Goal: Task Accomplishment & Management: Manage account settings

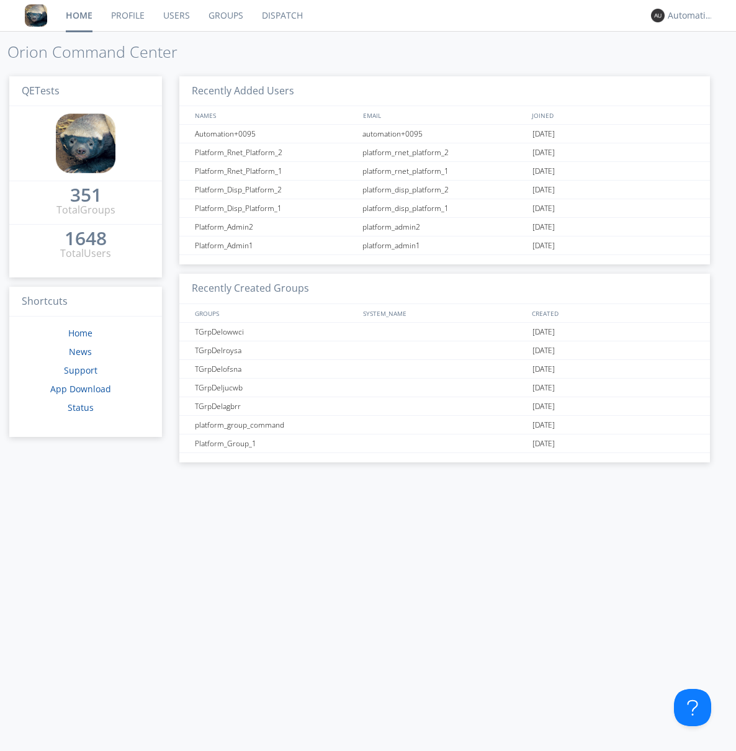
click at [225, 16] on link "Groups" at bounding box center [225, 15] width 53 height 31
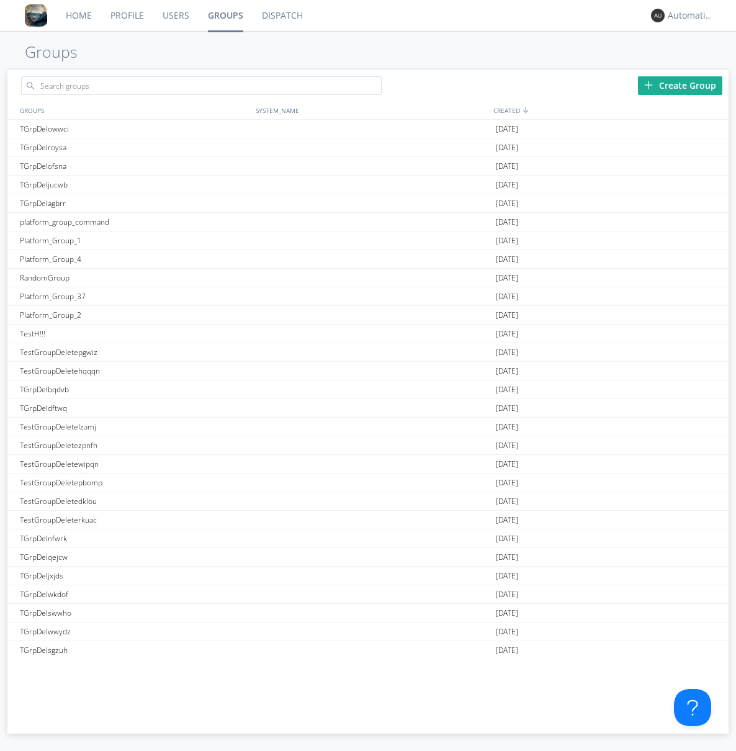
click at [680, 85] on div "Create Group" at bounding box center [680, 85] width 84 height 19
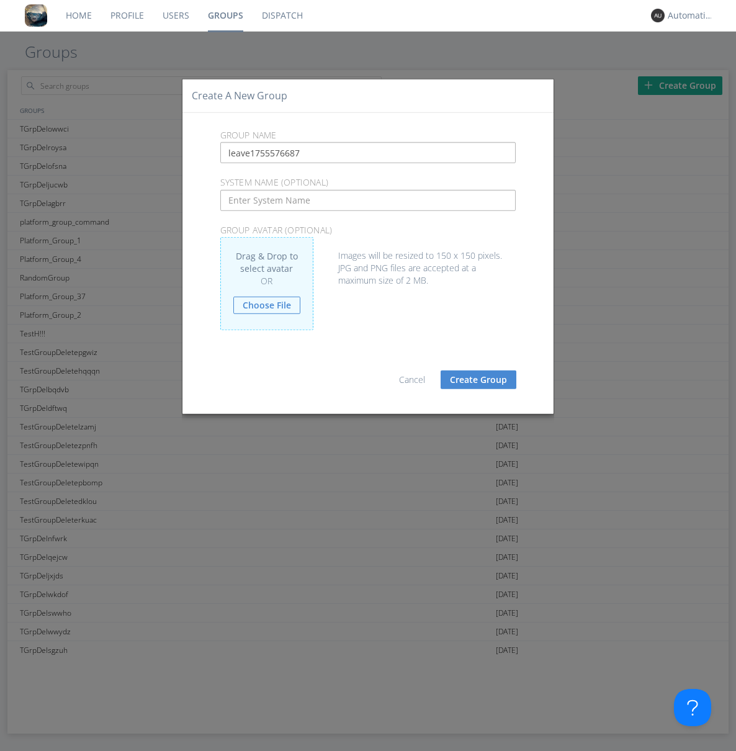
type input "leave1755576687"
click at [478, 379] on button "Create Group" at bounding box center [478, 379] width 76 height 19
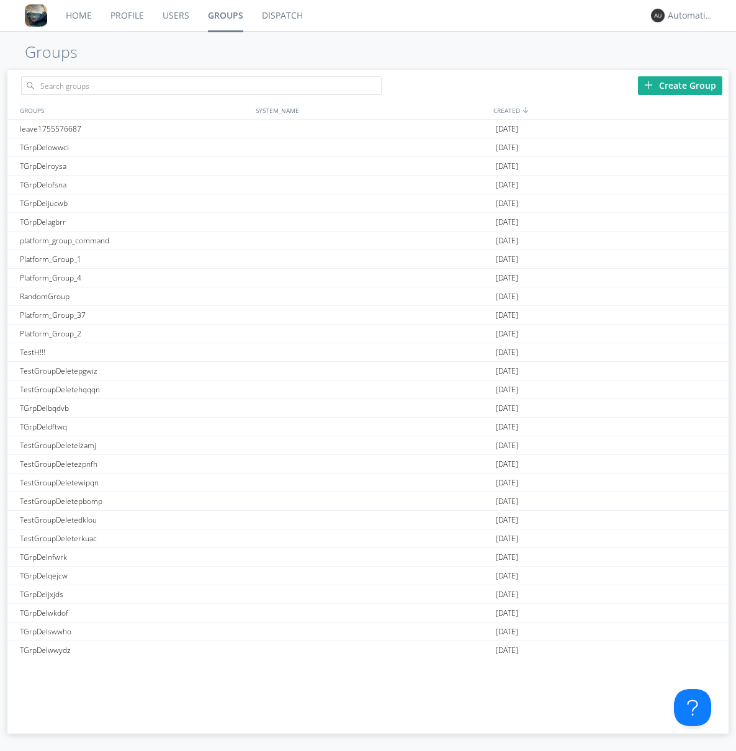
click at [225, 16] on link "Groups" at bounding box center [225, 15] width 54 height 31
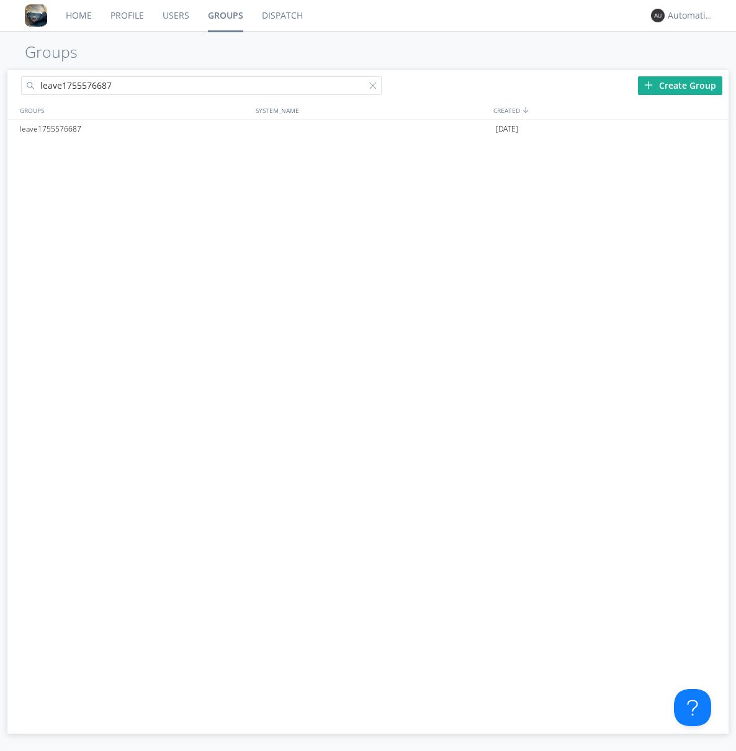
type input "leave1755576687"
click at [375, 87] on div at bounding box center [375, 88] width 12 height 12
type input "leave1755576687"
click at [135, 128] on div "leave1755576687" at bounding box center [135, 129] width 236 height 19
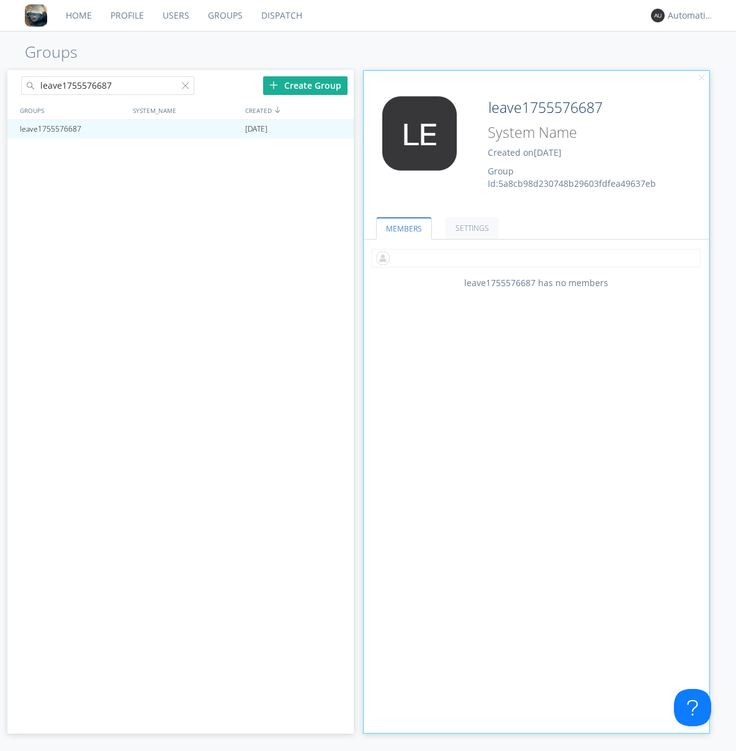
click at [536, 257] on input "text" at bounding box center [536, 258] width 329 height 19
type input "automation+0102"
click at [533, 257] on input "text" at bounding box center [536, 258] width 329 height 19
type input "automation+0103"
click at [533, 257] on input "text" at bounding box center [536, 258] width 329 height 19
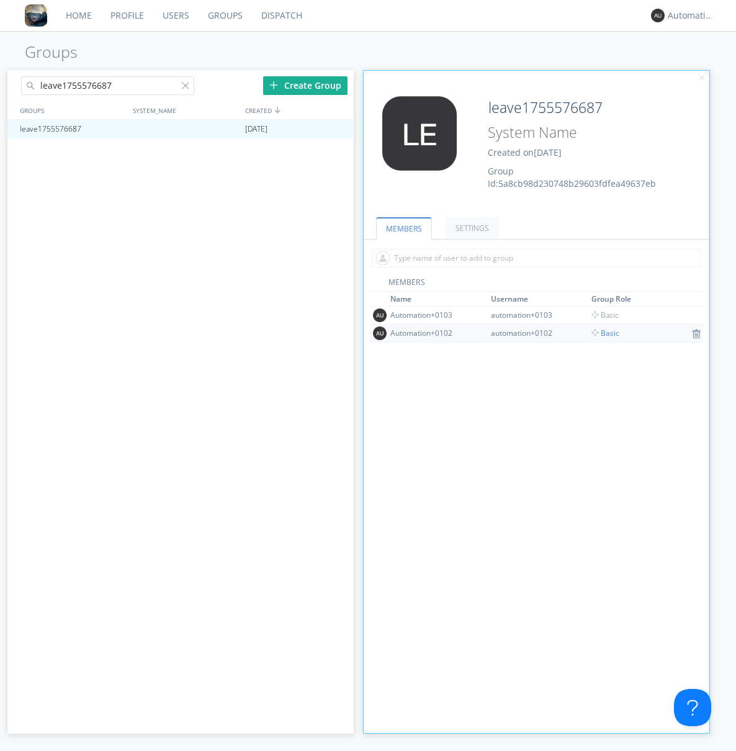
click at [600, 332] on span "Basic" at bounding box center [605, 332] width 28 height 11
click at [337, 129] on div at bounding box center [337, 129] width 12 height 10
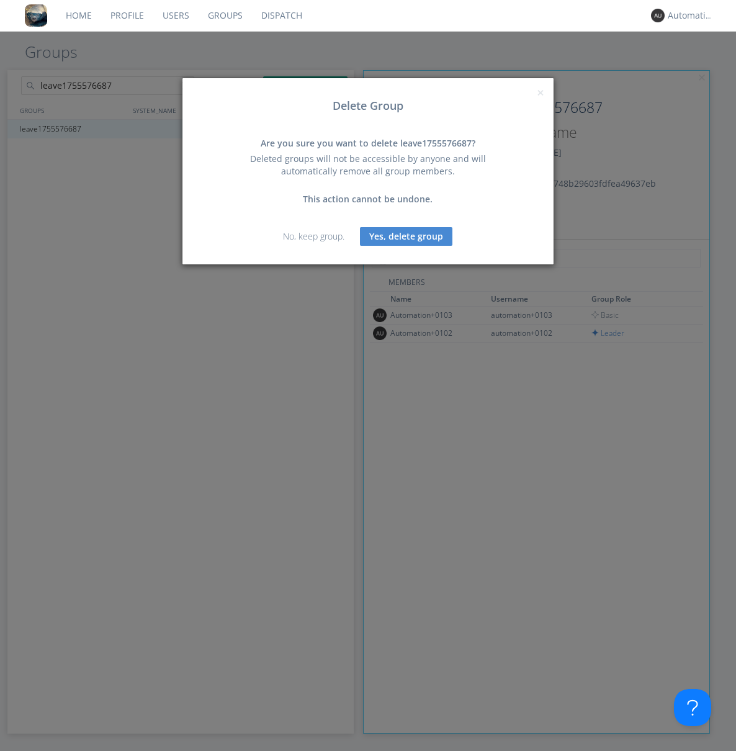
click at [406, 236] on button "Yes, delete group" at bounding box center [406, 236] width 92 height 19
